Goal: Task Accomplishment & Management: Use online tool/utility

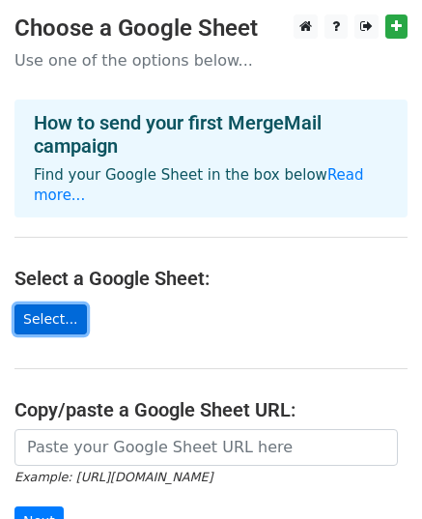
click at [59, 306] on link "Select..." at bounding box center [50, 319] width 72 height 30
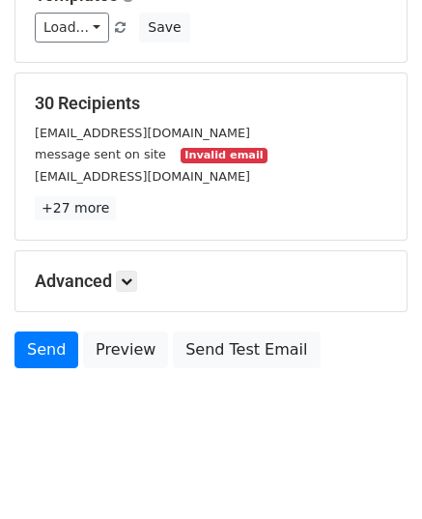
scroll to position [304, 0]
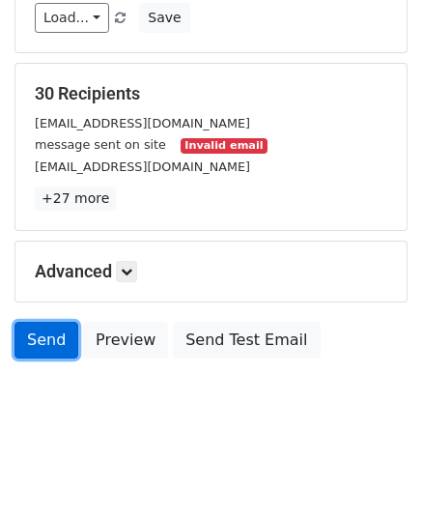
click at [31, 335] on link "Send" at bounding box center [46, 340] width 64 height 37
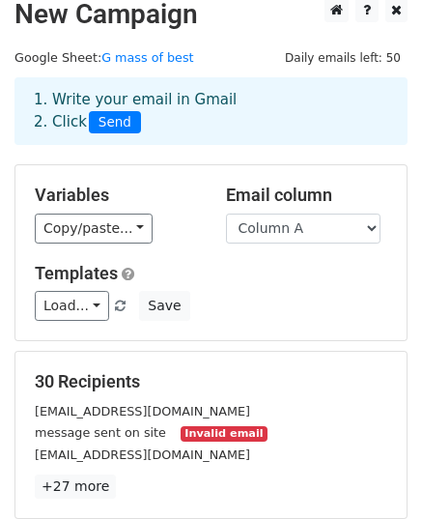
scroll to position [15, 0]
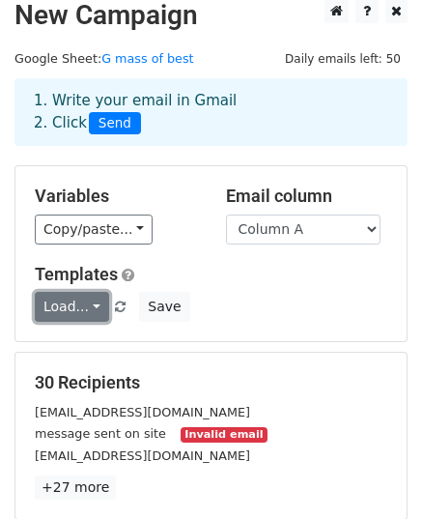
click at [85, 297] on link "Load..." at bounding box center [72, 307] width 74 height 30
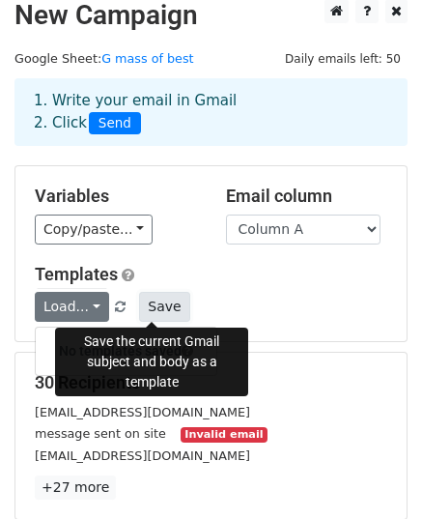
click at [157, 307] on button "Save" at bounding box center [164, 307] width 50 height 30
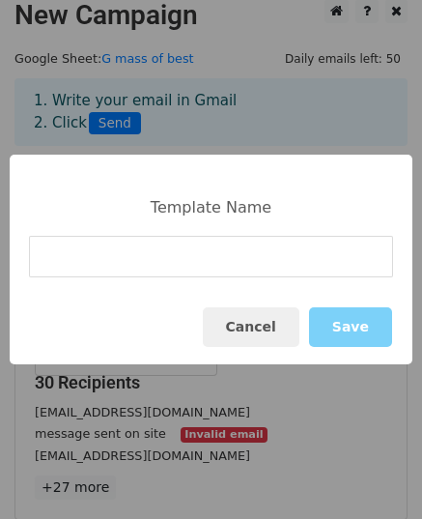
click at [148, 256] on input at bounding box center [211, 257] width 364 height 42
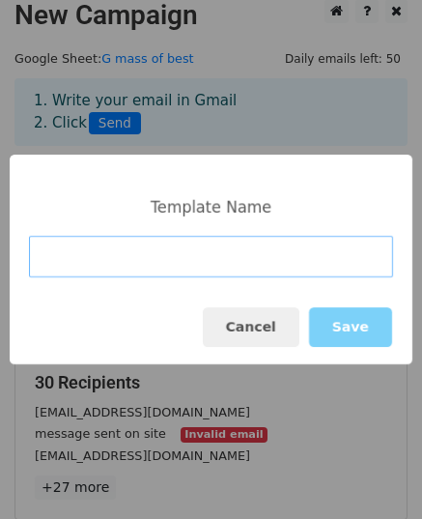
click at [125, 250] on input at bounding box center [211, 257] width 364 height 42
click at [177, 267] on input at bounding box center [211, 257] width 364 height 42
type input "Email Template"
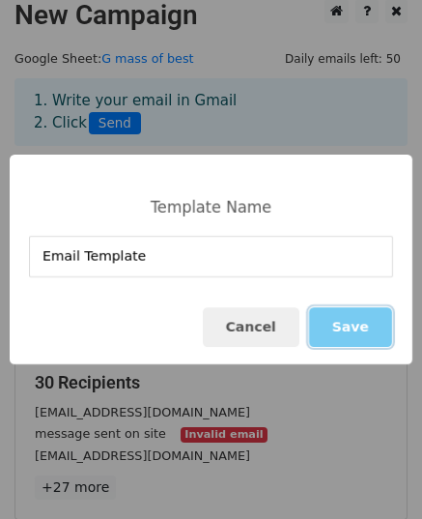
click at [327, 328] on button "Save" at bounding box center [350, 327] width 83 height 40
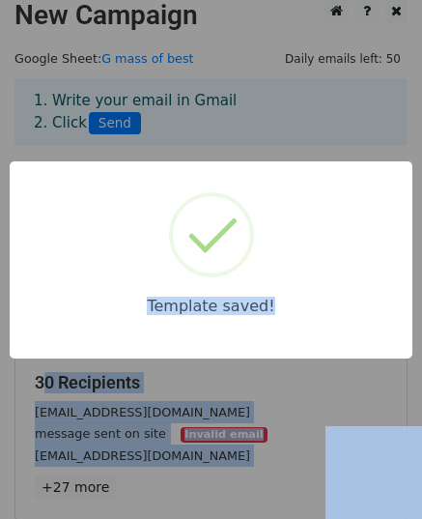
click at [327, 328] on body "New Campaign Daily emails left: 50 Google Sheet: G mass of best 1. Write your e…" at bounding box center [211, 366] width 422 height 735
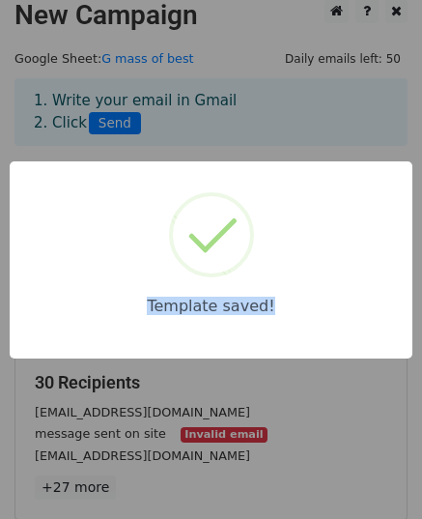
click at [327, 328] on div "Template saved!" at bounding box center [211, 259] width 422 height 519
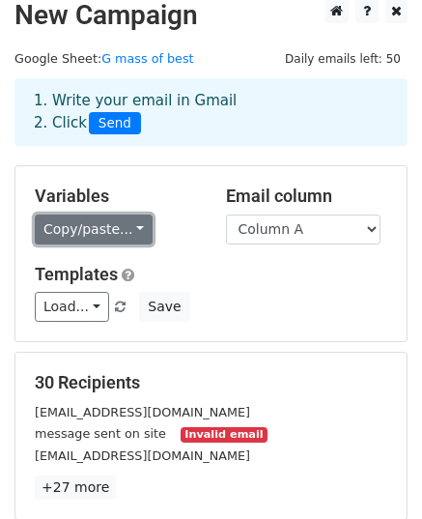
click at [131, 224] on link "Copy/paste..." at bounding box center [94, 229] width 118 height 30
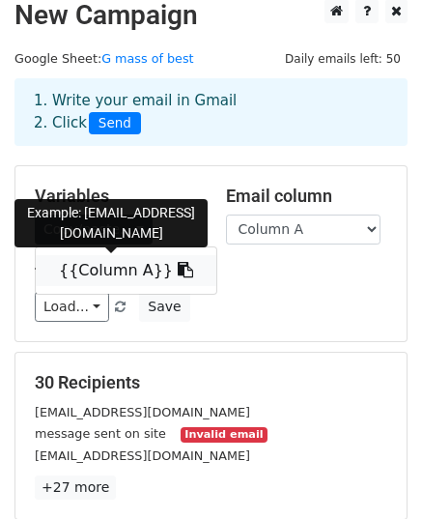
click at [118, 264] on link "{{Column A}}" at bounding box center [126, 270] width 181 height 31
copy div "Template saved!"
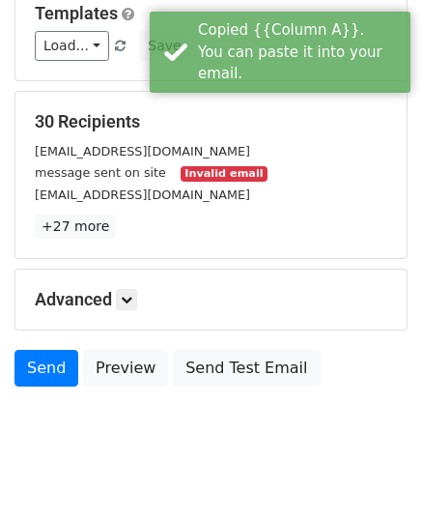
scroll to position [304, 0]
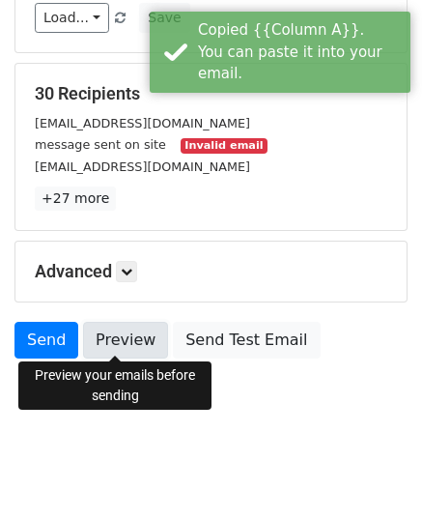
click at [115, 337] on link "Preview" at bounding box center [125, 340] width 85 height 37
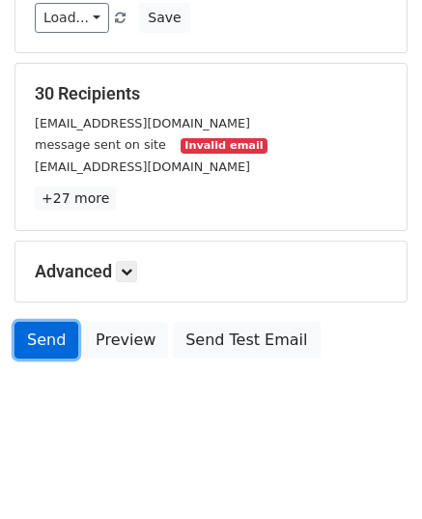
click at [42, 338] on link "Send" at bounding box center [46, 340] width 64 height 37
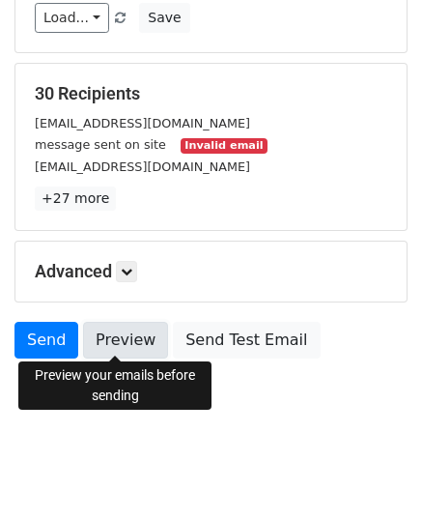
click at [118, 346] on link "Preview" at bounding box center [125, 340] width 85 height 37
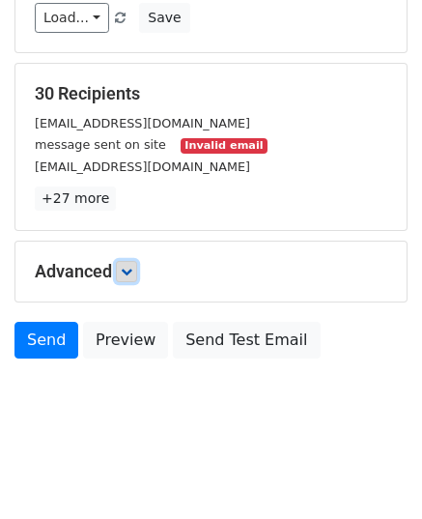
click at [135, 261] on link at bounding box center [126, 271] width 21 height 21
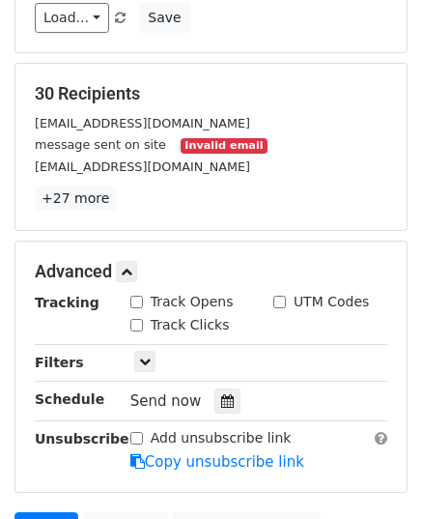
click at [138, 298] on input "Track Opens" at bounding box center [136, 302] width 13 height 13
checkbox input "true"
click at [140, 319] on input "Track Clicks" at bounding box center [136, 325] width 13 height 13
checkbox input "true"
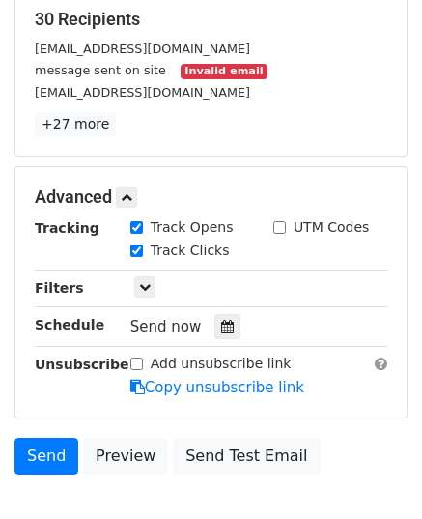
scroll to position [382, 0]
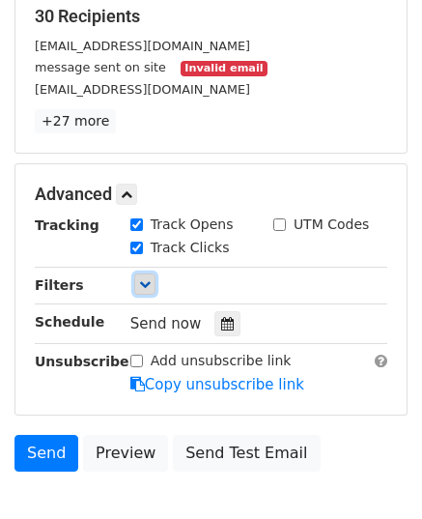
click at [144, 289] on link at bounding box center [144, 283] width 21 height 21
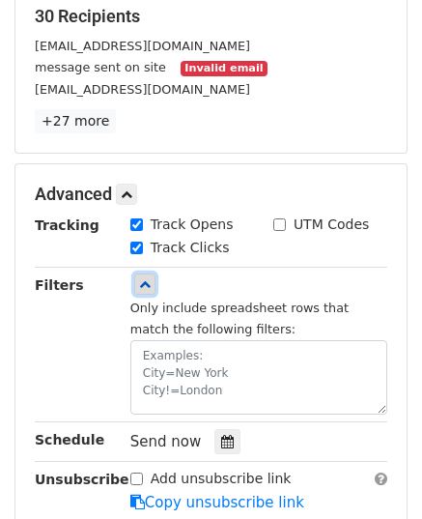
click at [144, 289] on link at bounding box center [144, 283] width 21 height 21
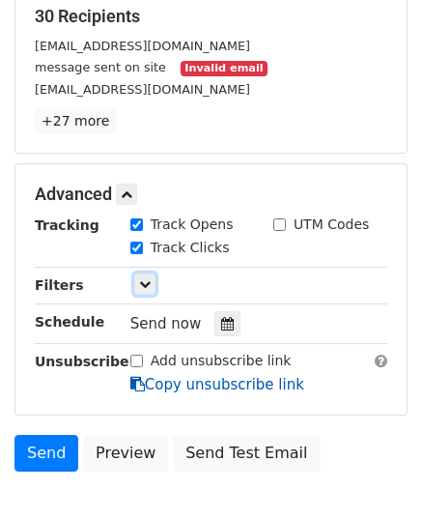
scroll to position [493, 0]
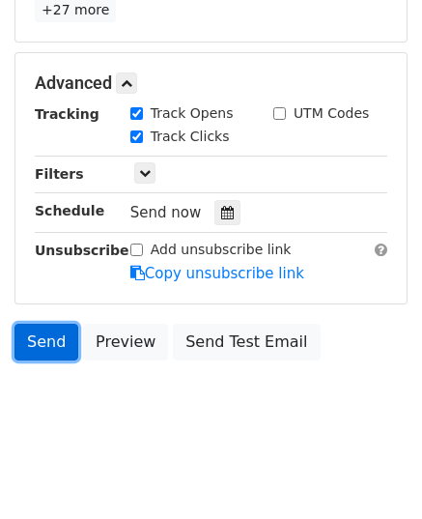
click at [54, 346] on link "Send" at bounding box center [46, 342] width 64 height 37
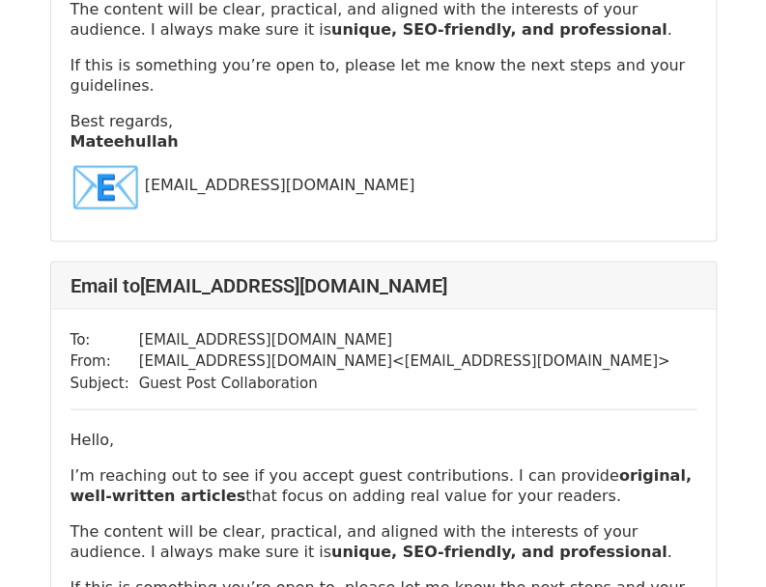
scroll to position [12694, 0]
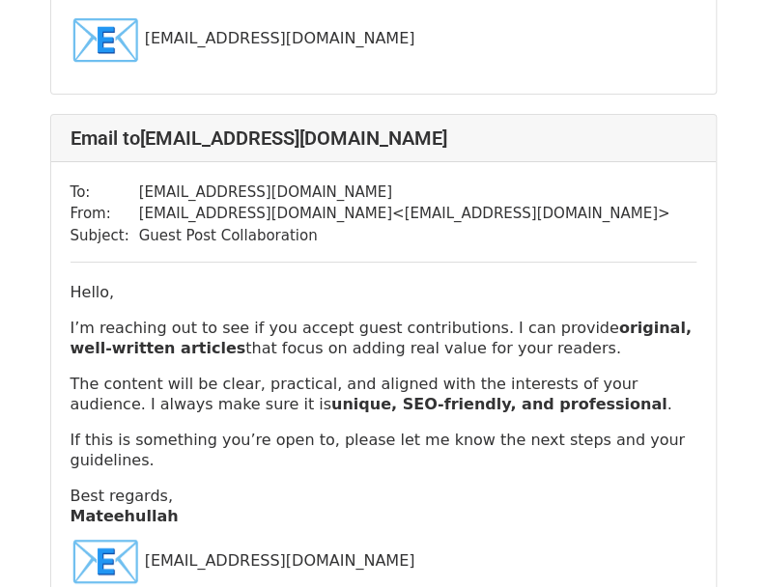
scroll to position [13555, 0]
